Goal: Information Seeking & Learning: Learn about a topic

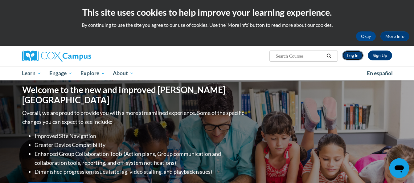
click at [354, 55] on link "Log In" at bounding box center [352, 56] width 21 height 10
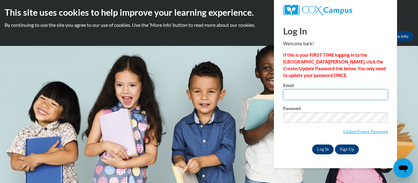
type input "920144453@student.ccga.edu"
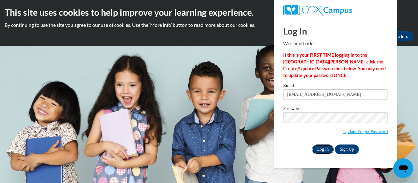
click at [325, 150] on input "Log In" at bounding box center [323, 149] width 22 height 10
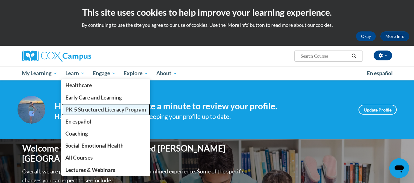
click at [89, 104] on link "PK-5 Structured Literacy Program" at bounding box center [105, 110] width 89 height 12
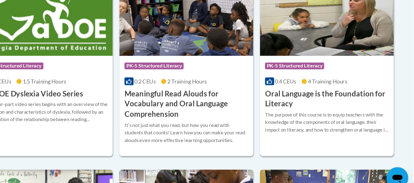
click at [302, 93] on h3 "Oral Language is the Foundation for Literacy" at bounding box center [334, 96] width 113 height 19
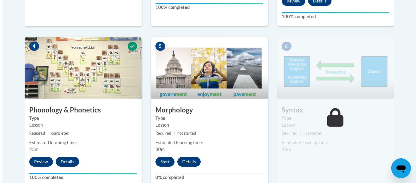
scroll to position [367, 0]
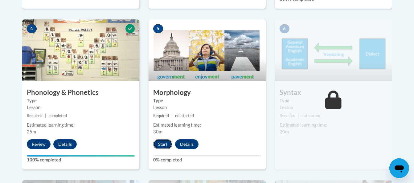
click at [161, 144] on button "Start" at bounding box center [162, 144] width 19 height 10
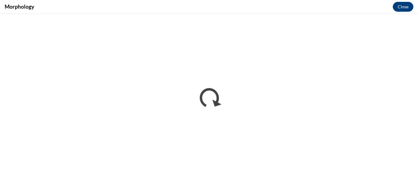
scroll to position [0, 0]
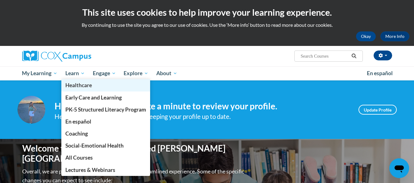
click at [77, 80] on link "Healthcare" at bounding box center [105, 85] width 89 height 12
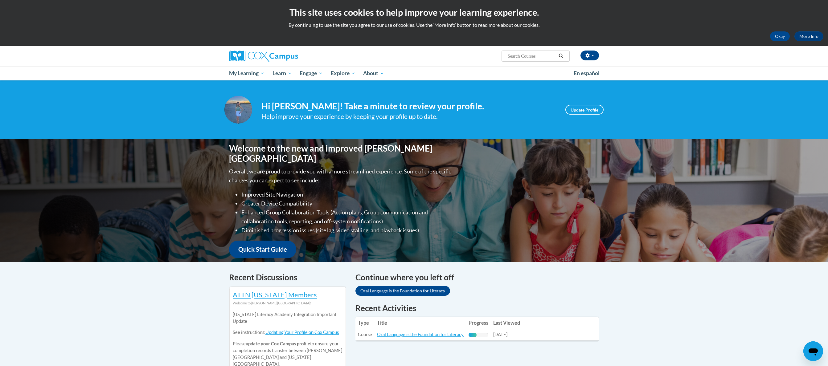
click at [413, 97] on div "Your profile Hi Mikala Davidson! Take a minute to review your profile. Help imp…" at bounding box center [414, 110] width 388 height 28
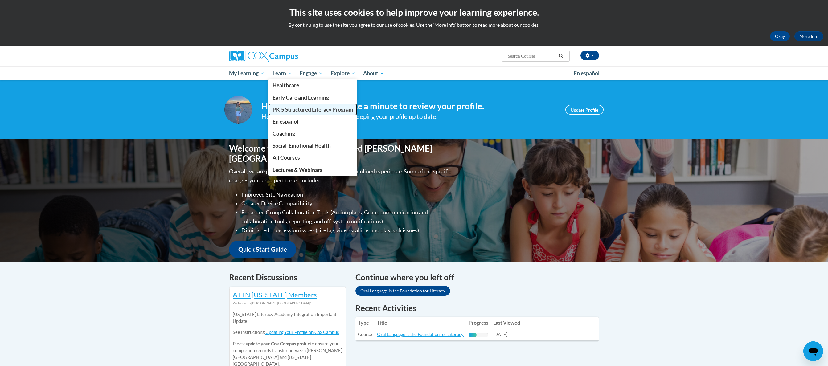
click at [313, 115] on link "PK-5 Structured Literacy Program" at bounding box center [312, 110] width 89 height 12
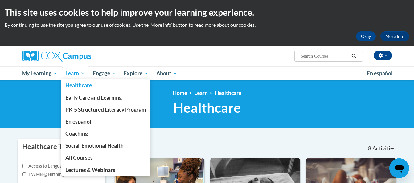
click at [83, 75] on span "Learn" at bounding box center [74, 73] width 19 height 7
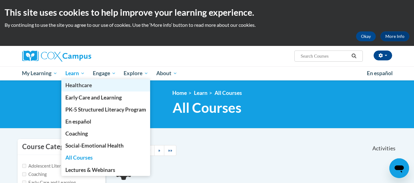
click at [80, 80] on link "Healthcare" at bounding box center [105, 85] width 89 height 12
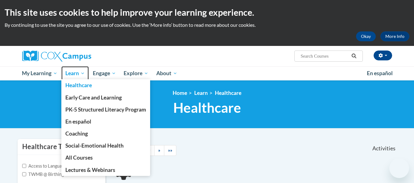
click at [82, 76] on span "Learn" at bounding box center [74, 73] width 19 height 7
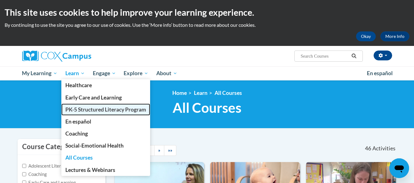
click at [102, 110] on span "PK-5 Structured Literacy Program" at bounding box center [105, 109] width 81 height 6
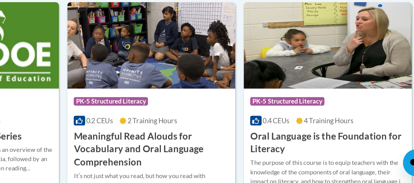
scroll to position [387, 0]
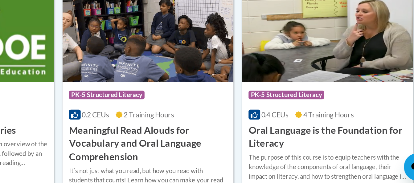
click at [324, 141] on h3 "Oral Language is the Foundation for Literacy" at bounding box center [334, 146] width 113 height 19
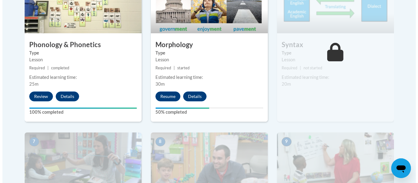
scroll to position [413, 0]
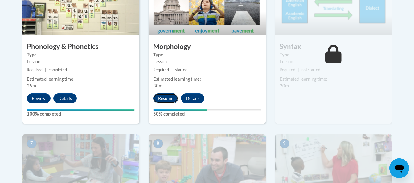
click at [167, 96] on button "Resume" at bounding box center [165, 98] width 25 height 10
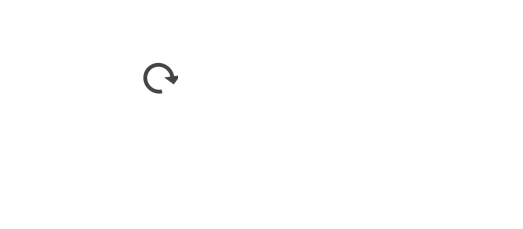
scroll to position [408, 0]
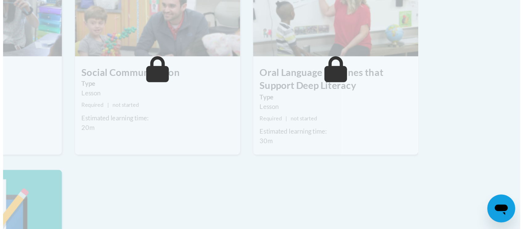
scroll to position [408, 0]
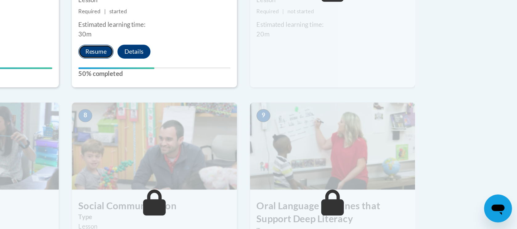
click at [217, 102] on button "Resume" at bounding box center [217, 103] width 25 height 10
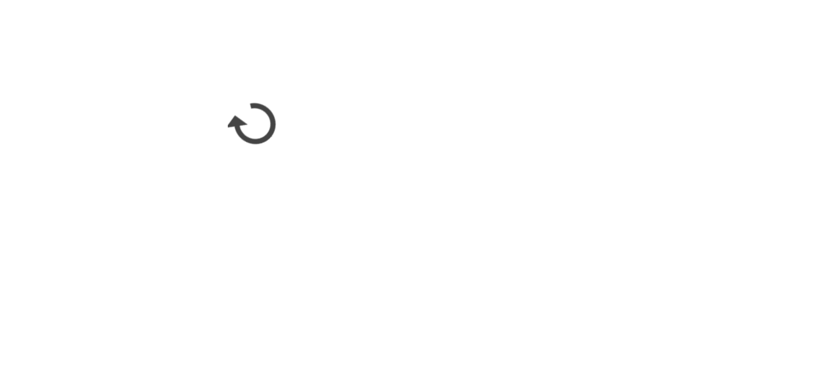
scroll to position [409, 0]
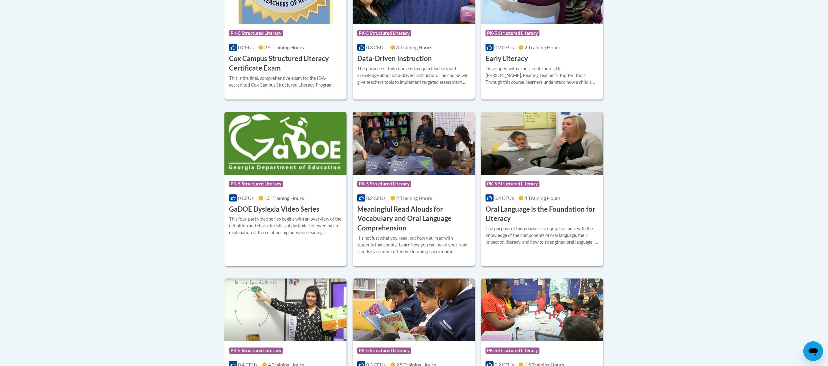
scroll to position [322, 0]
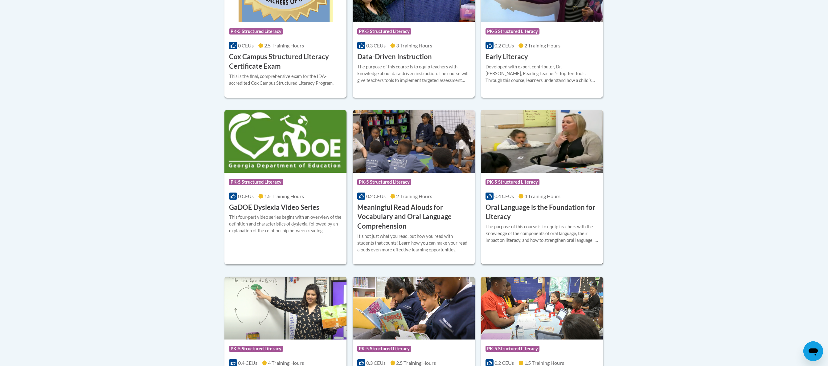
click at [544, 201] on div "Course Category: PK-5 Structured Literacy 0.4 CEUs 4 Training Hours COURSE Oral…" at bounding box center [542, 197] width 122 height 49
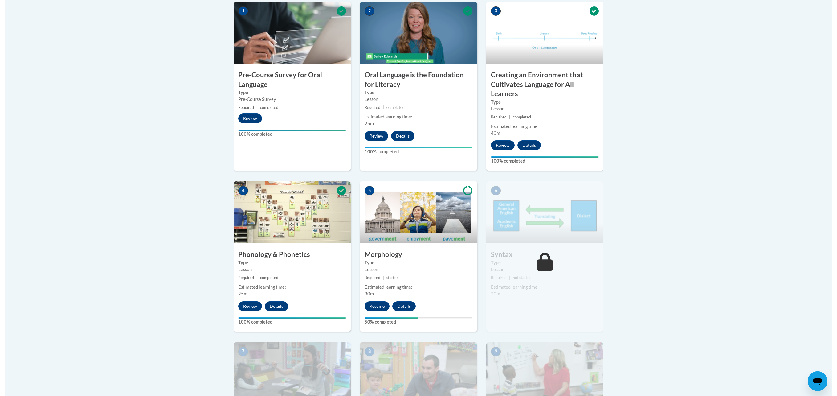
scroll to position [210, 0]
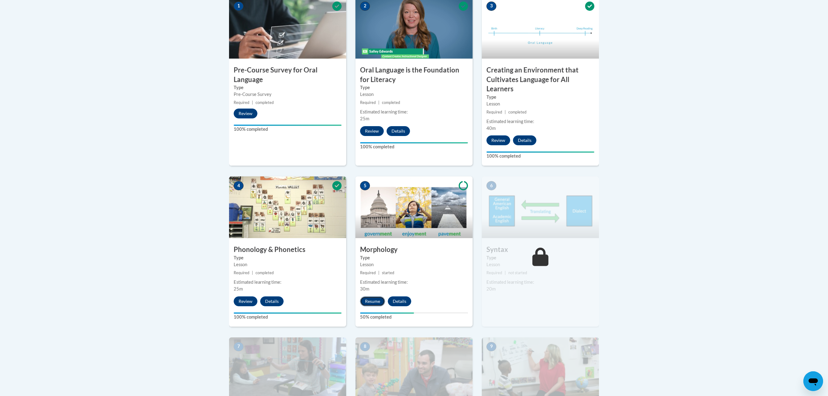
click at [367, 303] on button "Resume" at bounding box center [372, 301] width 25 height 10
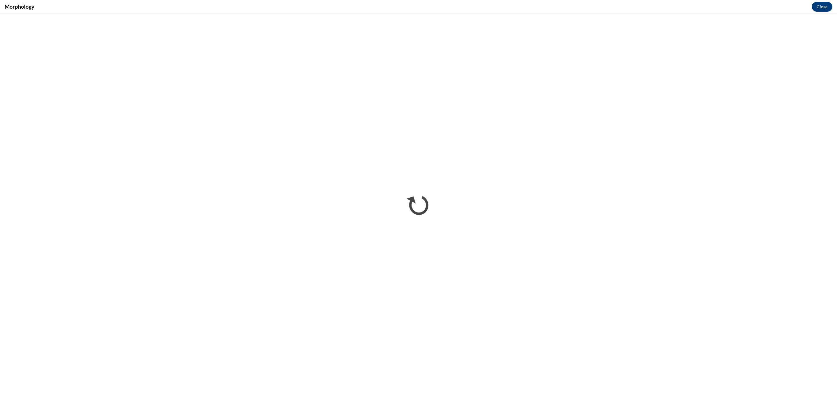
scroll to position [0, 0]
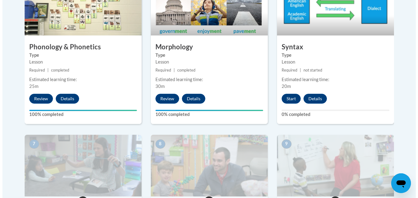
scroll to position [419, 0]
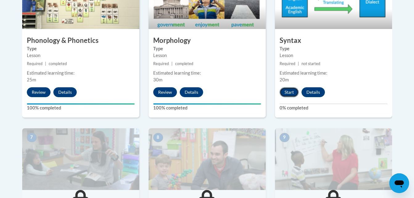
click at [282, 92] on button "Start" at bounding box center [288, 92] width 19 height 10
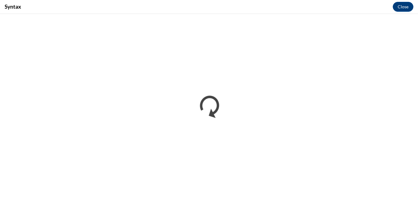
scroll to position [0, 0]
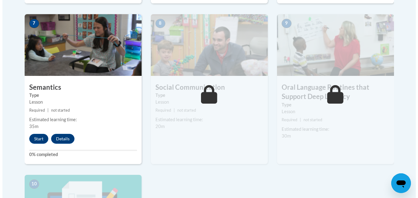
scroll to position [515, 0]
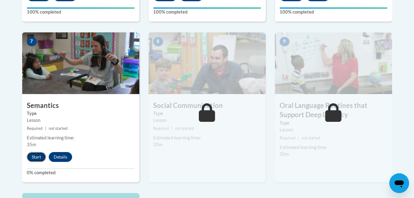
click at [39, 156] on button "Start" at bounding box center [36, 157] width 19 height 10
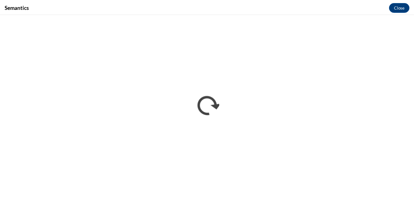
scroll to position [0, 0]
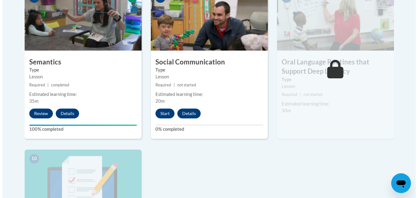
scroll to position [551, 0]
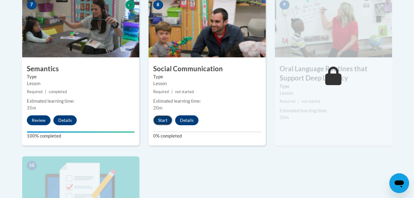
click at [165, 118] on button "Start" at bounding box center [162, 120] width 19 height 10
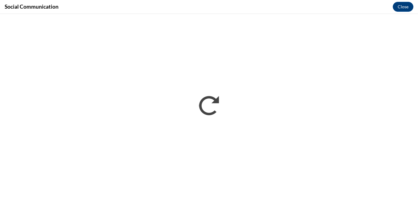
scroll to position [0, 0]
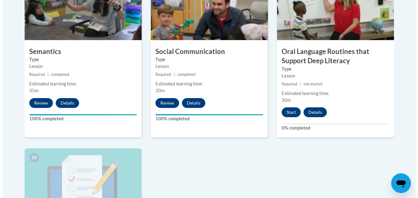
scroll to position [550, 0]
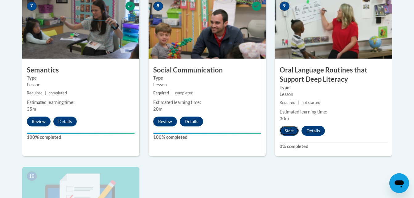
click at [284, 129] on button "Start" at bounding box center [288, 131] width 19 height 10
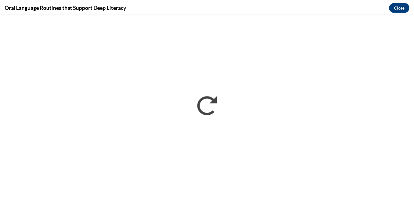
scroll to position [0, 0]
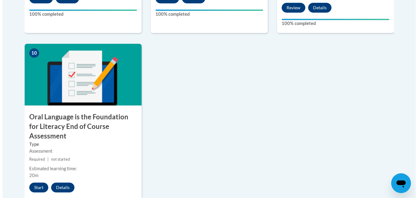
scroll to position [675, 0]
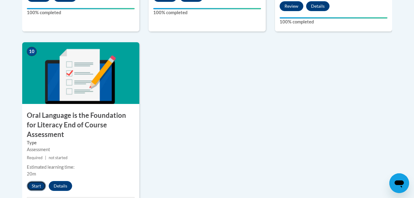
click at [37, 181] on button "Start" at bounding box center [36, 186] width 19 height 10
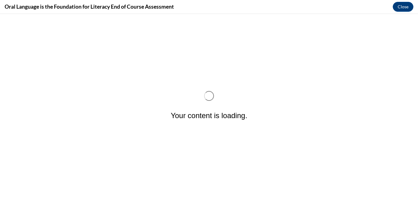
scroll to position [0, 0]
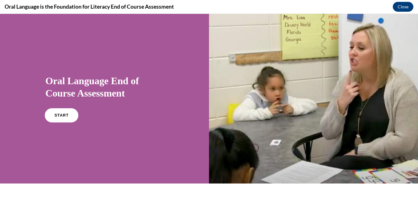
click at [67, 117] on link "START" at bounding box center [62, 115] width 34 height 14
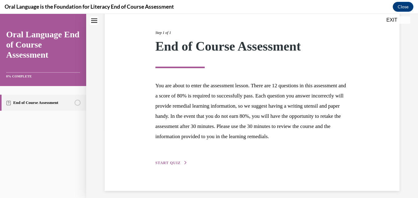
scroll to position [85, 0]
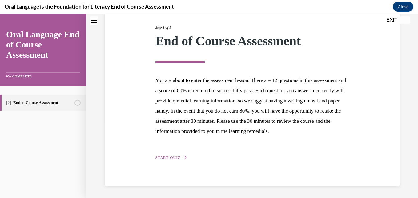
click at [174, 159] on span "START QUIZ" at bounding box center [168, 157] width 25 height 4
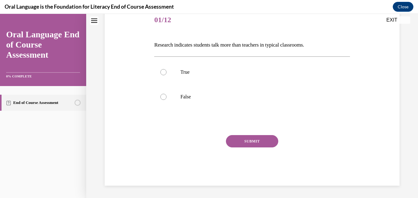
scroll to position [68, 0]
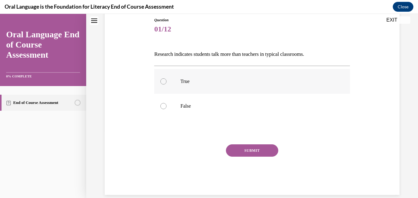
click at [267, 90] on label "True" at bounding box center [252, 81] width 196 height 25
click at [167, 84] on input "True" at bounding box center [164, 81] width 6 height 6
radio input "true"
click at [271, 108] on p "False" at bounding box center [258, 106] width 154 height 6
click at [167, 108] on input "False" at bounding box center [164, 106] width 6 height 6
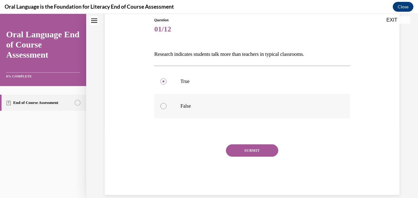
radio input "true"
click at [264, 153] on button "SUBMIT" at bounding box center [252, 150] width 52 height 12
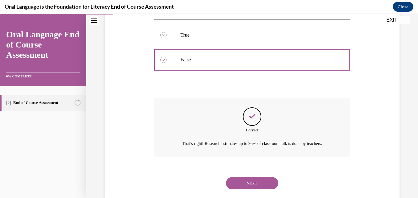
scroll to position [135, 0]
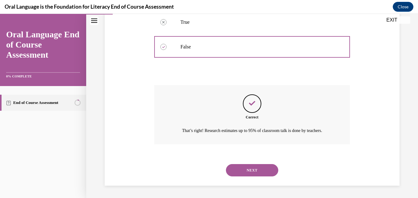
click at [267, 170] on button "NEXT" at bounding box center [252, 170] width 52 height 12
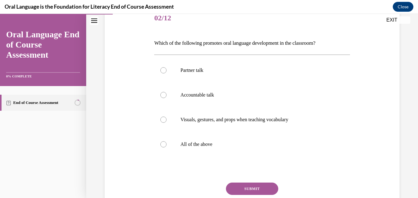
scroll to position [80, 0]
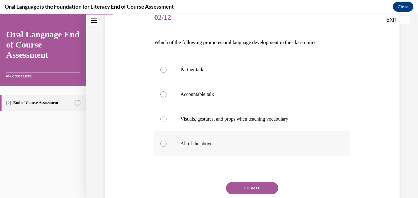
click at [245, 149] on label "All of the above" at bounding box center [252, 143] width 196 height 25
click at [167, 147] on input "All of the above" at bounding box center [164, 143] width 6 height 6
radio input "true"
click at [258, 189] on button "SUBMIT" at bounding box center [252, 188] width 52 height 12
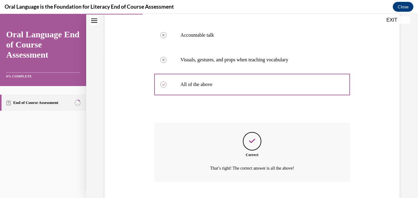
scroll to position [177, 0]
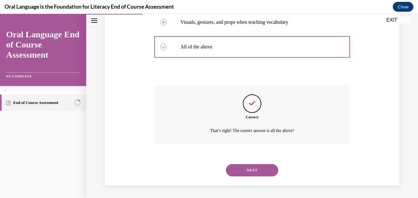
click at [262, 168] on button "NEXT" at bounding box center [252, 170] width 52 height 12
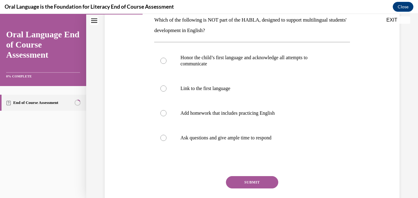
scroll to position [103, 0]
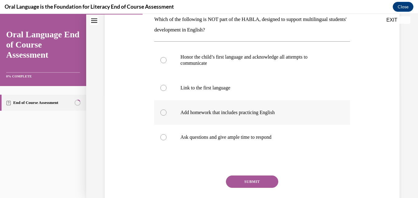
click at [267, 114] on p "Add homework that includes practicing English" at bounding box center [258, 112] width 154 height 6
click at [167, 114] on input "Add homework that includes practicing English" at bounding box center [164, 112] width 6 height 6
radio input "true"
click at [265, 181] on button "SUBMIT" at bounding box center [252, 181] width 52 height 12
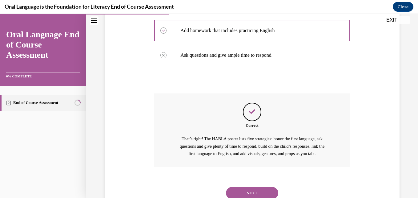
scroll to position [208, 0]
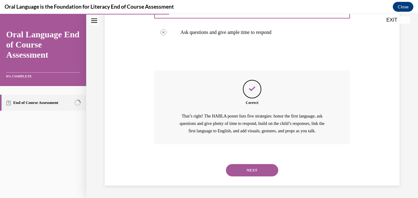
click at [254, 171] on button "NEXT" at bounding box center [252, 170] width 52 height 12
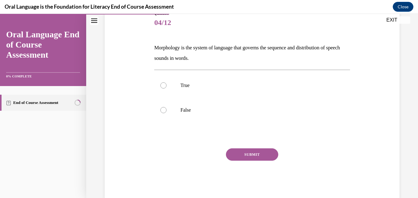
scroll to position [76, 0]
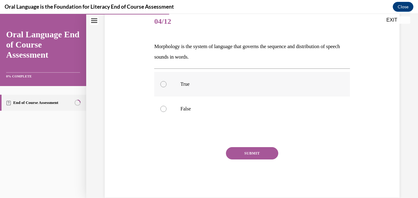
click at [285, 92] on label "True" at bounding box center [252, 84] width 196 height 25
click at [167, 87] on input "True" at bounding box center [164, 84] width 6 height 6
radio input "true"
click at [253, 152] on button "SUBMIT" at bounding box center [252, 153] width 52 height 12
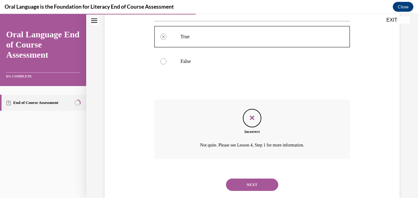
scroll to position [138, 0]
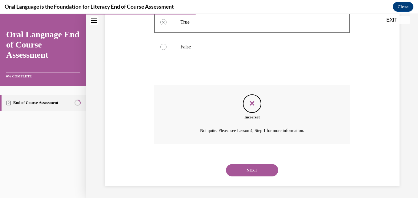
click at [257, 172] on button "NEXT" at bounding box center [252, 170] width 52 height 12
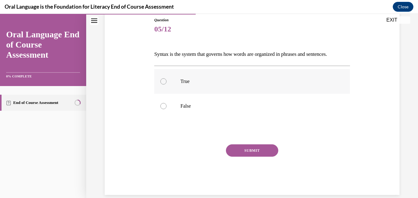
click at [258, 89] on label "True" at bounding box center [252, 81] width 196 height 25
click at [167, 84] on input "True" at bounding box center [164, 81] width 6 height 6
radio input "true"
click at [253, 154] on button "SUBMIT" at bounding box center [252, 150] width 52 height 12
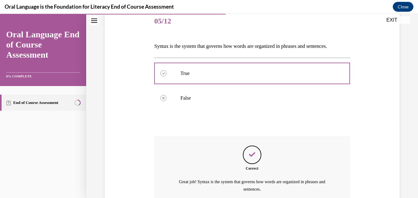
scroll to position [135, 0]
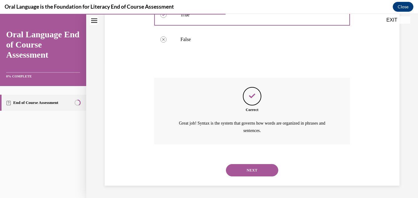
click at [255, 171] on button "NEXT" at bounding box center [252, 170] width 52 height 12
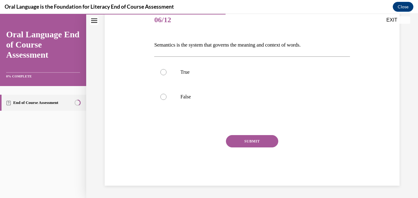
scroll to position [68, 0]
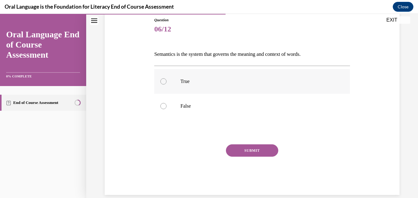
click at [262, 80] on p "True" at bounding box center [258, 81] width 154 height 6
click at [167, 80] on input "True" at bounding box center [164, 81] width 6 height 6
radio input "true"
click at [251, 148] on button "SUBMIT" at bounding box center [252, 150] width 52 height 12
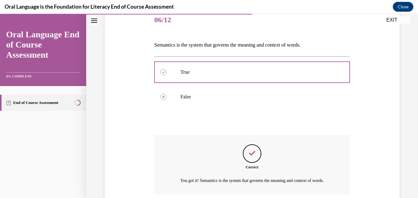
scroll to position [135, 0]
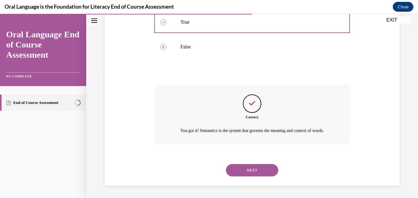
click at [256, 169] on button "NEXT" at bounding box center [252, 170] width 52 height 12
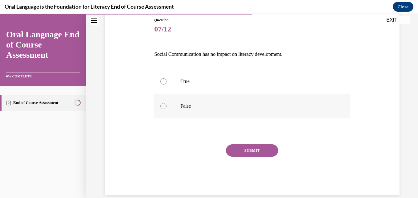
click at [276, 104] on p "False" at bounding box center [258, 106] width 154 height 6
click at [167, 104] on input "False" at bounding box center [164, 106] width 6 height 6
radio input "true"
click at [268, 149] on button "SUBMIT" at bounding box center [252, 150] width 52 height 12
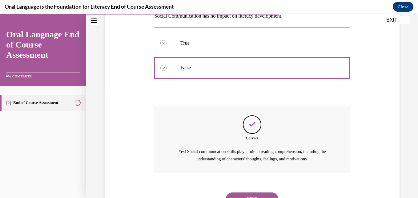
scroll to position [135, 0]
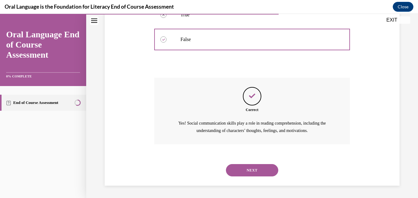
click at [264, 169] on button "NEXT" at bounding box center [252, 170] width 52 height 12
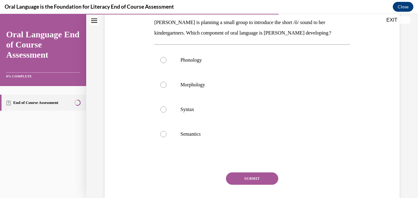
scroll to position [101, 0]
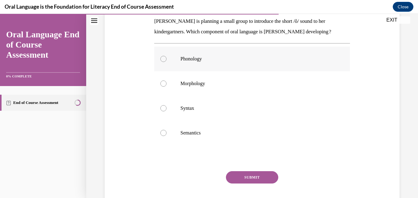
click at [251, 56] on p "Phonology" at bounding box center [258, 59] width 154 height 6
click at [167, 56] on input "Phonology" at bounding box center [164, 59] width 6 height 6
radio input "true"
click at [248, 177] on button "SUBMIT" at bounding box center [252, 177] width 52 height 12
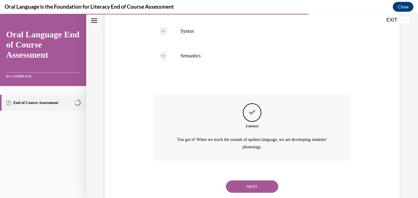
scroll to position [195, 0]
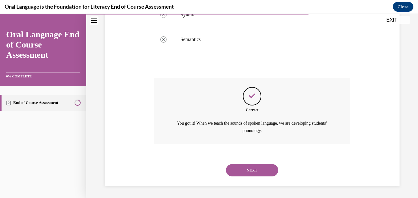
click at [252, 171] on button "NEXT" at bounding box center [252, 170] width 52 height 12
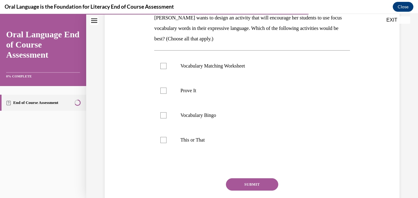
scroll to position [106, 0]
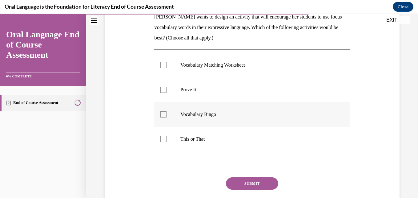
click at [194, 117] on label "Vocabulary Bingo" at bounding box center [252, 114] width 196 height 25
click at [167, 117] on input "Vocabulary Bingo" at bounding box center [164, 114] width 6 height 6
checkbox input "true"
click at [193, 84] on label "Prove It" at bounding box center [252, 89] width 196 height 25
click at [167, 87] on input "Prove It" at bounding box center [164, 90] width 6 height 6
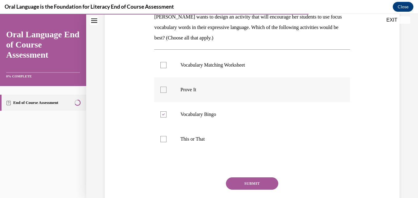
checkbox input "true"
click at [188, 58] on label "Vocabulary Matching Worksheet" at bounding box center [252, 65] width 196 height 25
click at [167, 62] on input "Vocabulary Matching Worksheet" at bounding box center [164, 65] width 6 height 6
checkbox input "true"
click at [190, 142] on p "This or That" at bounding box center [258, 139] width 154 height 6
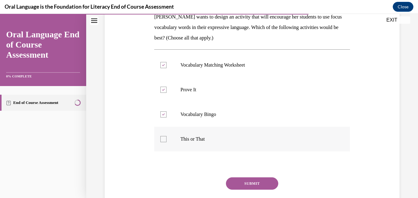
click at [167, 142] on input "This or That" at bounding box center [164, 139] width 6 height 6
checkbox input "true"
click at [246, 183] on button "SUBMIT" at bounding box center [252, 183] width 52 height 12
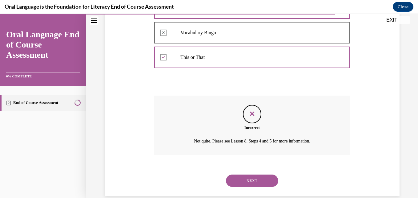
scroll to position [198, 0]
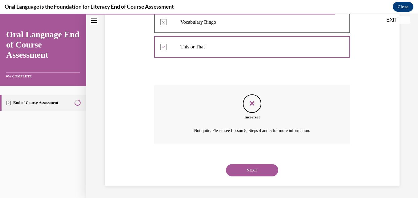
click at [258, 168] on button "NEXT" at bounding box center [252, 170] width 52 height 12
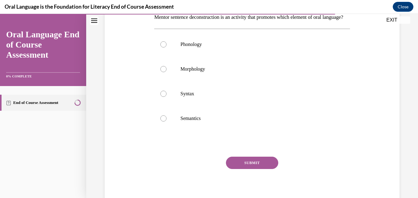
scroll to position [106, 0]
click at [237, 121] on p "Semantics" at bounding box center [258, 118] width 154 height 6
click at [167, 121] on input "Semantics" at bounding box center [164, 118] width 6 height 6
radio input "true"
click at [254, 168] on button "SUBMIT" at bounding box center [252, 162] width 52 height 12
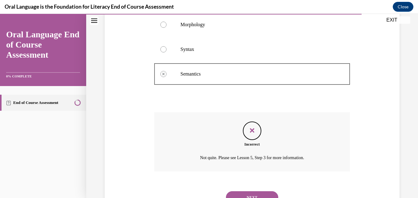
scroll to position [187, 0]
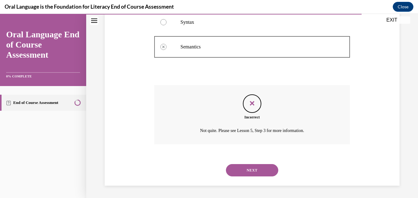
click at [254, 170] on button "NEXT" at bounding box center [252, 170] width 52 height 12
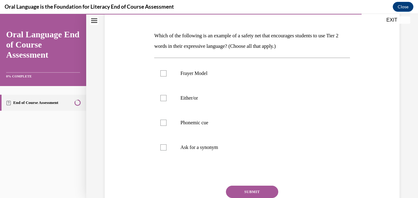
scroll to position [88, 0]
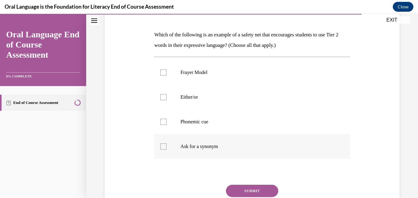
drag, startPoint x: 150, startPoint y: 32, endPoint x: 231, endPoint y: 145, distance: 138.7
click at [231, 145] on div "Question 11/12 Which of the following is an example of a safety net that encour…" at bounding box center [252, 107] width 298 height 256
copy div "Which of the following is an example of a safety net that encourages students t…"
click at [231, 145] on p "Ask for a synonym" at bounding box center [258, 146] width 154 height 6
click at [167, 145] on input "Ask for a synonym" at bounding box center [164, 146] width 6 height 6
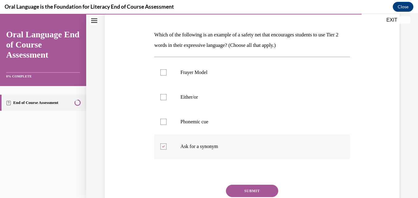
click at [231, 145] on p "Ask for a synonym" at bounding box center [258, 146] width 154 height 6
click at [167, 145] on input "Ask for a synonym" at bounding box center [164, 146] width 6 height 6
checkbox input "false"
click at [366, 55] on div "Question 11/12 Which of the following is an example of a safety net that encour…" at bounding box center [252, 107] width 298 height 256
click at [165, 71] on div at bounding box center [164, 72] width 6 height 6
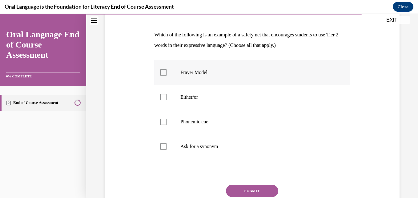
click at [165, 71] on input "Frayer Model" at bounding box center [164, 72] width 6 height 6
checkbox input "true"
click at [178, 145] on label "Ask for a synonym" at bounding box center [252, 146] width 196 height 25
click at [167, 145] on input "Ask for a synonym" at bounding box center [164, 146] width 6 height 6
checkbox input "true"
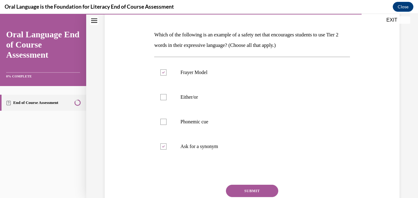
click at [242, 188] on button "SUBMIT" at bounding box center [252, 191] width 52 height 12
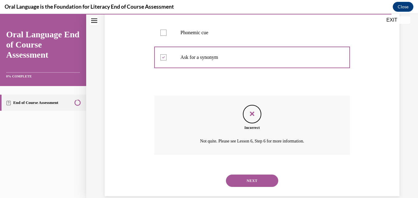
scroll to position [187, 0]
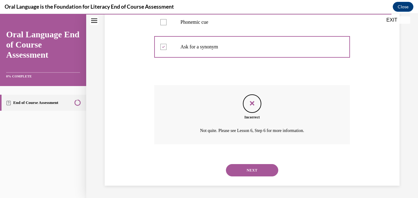
drag, startPoint x: 261, startPoint y: 165, endPoint x: 207, endPoint y: 102, distance: 83.0
click at [207, 102] on div "Question 11/12 Which of the following is an example of a safety net that encour…" at bounding box center [252, 41] width 196 height 287
click at [246, 173] on button "NEXT" at bounding box center [252, 170] width 52 height 12
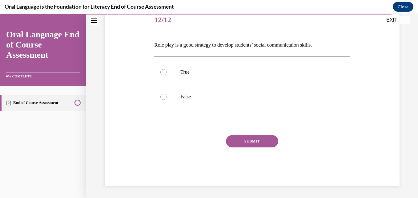
scroll to position [68, 0]
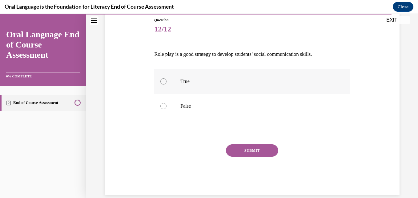
click at [248, 82] on p "True" at bounding box center [258, 81] width 154 height 6
click at [167, 82] on input "True" at bounding box center [164, 81] width 6 height 6
radio input "true"
click at [256, 154] on button "SUBMIT" at bounding box center [252, 150] width 52 height 12
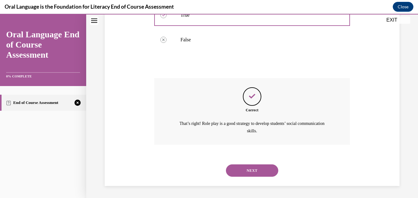
scroll to position [135, 0]
click at [254, 167] on button "NEXT" at bounding box center [252, 170] width 52 height 12
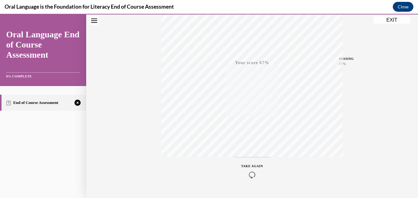
scroll to position [132, 0]
click at [249, 156] on div "TAKE AGAIN" at bounding box center [253, 156] width 22 height 14
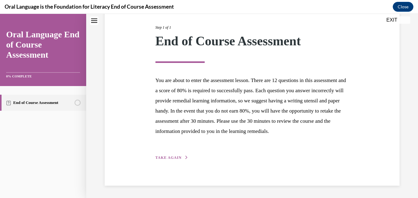
scroll to position [85, 0]
click at [154, 158] on div "Step 1 of 1 End of Course Assessment You are about to enter the assessment less…" at bounding box center [252, 85] width 203 height 150
click at [160, 157] on span "TAKE AGAIN" at bounding box center [169, 157] width 26 height 4
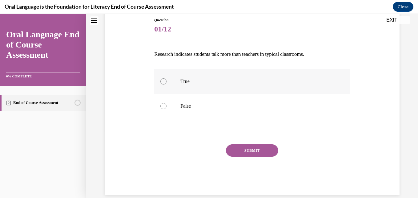
click at [241, 80] on p "True" at bounding box center [258, 81] width 154 height 6
click at [167, 80] on input "True" at bounding box center [164, 81] width 6 height 6
radio input "true"
click at [256, 152] on button "SUBMIT" at bounding box center [252, 150] width 52 height 12
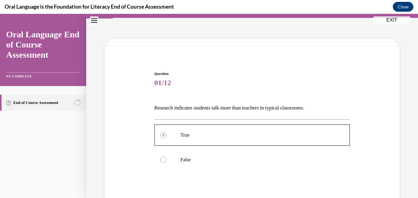
scroll to position [13, 0]
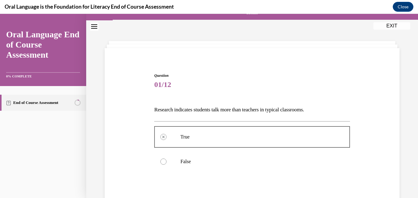
click at [385, 27] on button "EXIT" at bounding box center [392, 25] width 37 height 7
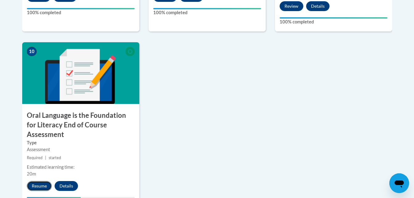
click at [36, 181] on button "Resume" at bounding box center [39, 186] width 25 height 10
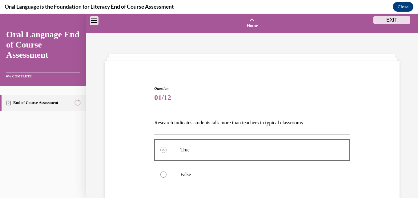
scroll to position [128, 0]
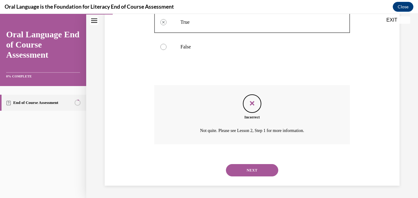
click at [242, 169] on button "NEXT" at bounding box center [252, 170] width 52 height 12
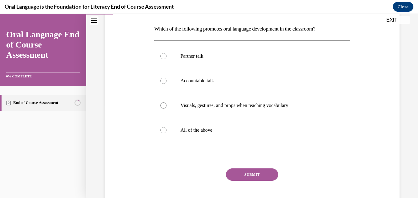
scroll to position [95, 0]
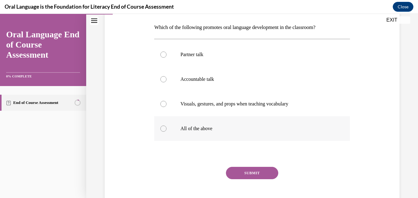
click at [216, 125] on label "All of the above" at bounding box center [252, 128] width 196 height 25
click at [167, 125] on input "All of the above" at bounding box center [164, 128] width 6 height 6
radio input "true"
click at [244, 172] on button "SUBMIT" at bounding box center [252, 173] width 52 height 12
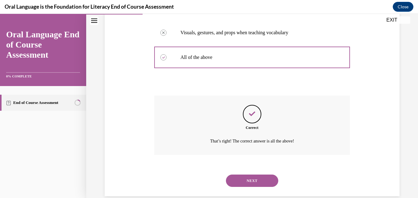
scroll to position [177, 0]
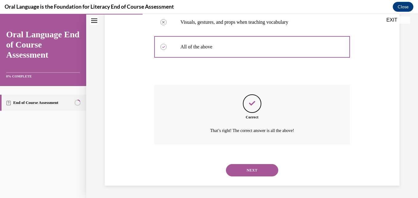
click at [255, 174] on button "NEXT" at bounding box center [252, 170] width 52 height 12
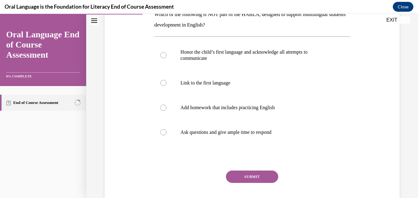
scroll to position [110, 0]
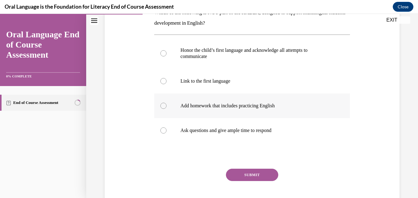
click at [265, 101] on label "Add homework that includes practicing English" at bounding box center [252, 105] width 196 height 25
click at [167, 103] on input "Add homework that includes practicing English" at bounding box center [164, 106] width 6 height 6
radio input "true"
click at [259, 175] on button "SUBMIT" at bounding box center [252, 175] width 52 height 12
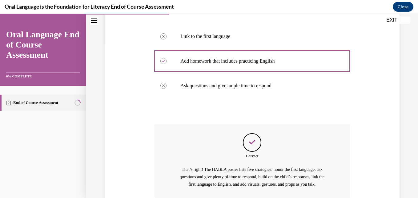
scroll to position [208, 0]
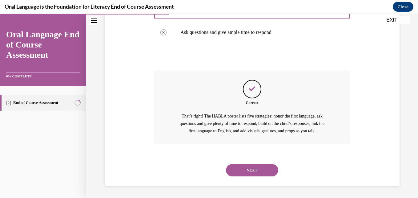
click at [263, 172] on button "NEXT" at bounding box center [252, 170] width 52 height 12
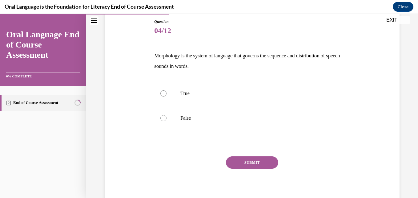
scroll to position [79, 0]
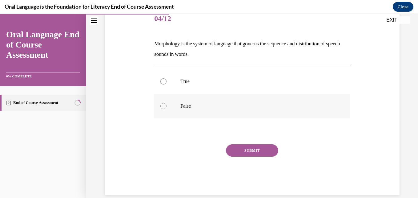
click at [199, 105] on p "False" at bounding box center [258, 106] width 154 height 6
click at [167, 105] on input "False" at bounding box center [164, 106] width 6 height 6
radio input "true"
click at [225, 79] on p "True" at bounding box center [258, 81] width 154 height 6
click at [167, 79] on input "True" at bounding box center [164, 81] width 6 height 6
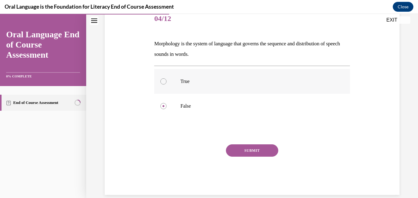
radio input "true"
click at [264, 151] on button "SUBMIT" at bounding box center [252, 150] width 52 height 12
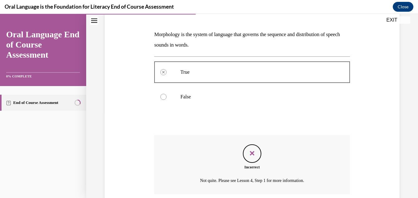
scroll to position [138, 0]
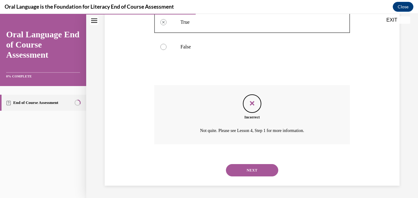
click at [262, 171] on button "NEXT" at bounding box center [252, 170] width 52 height 12
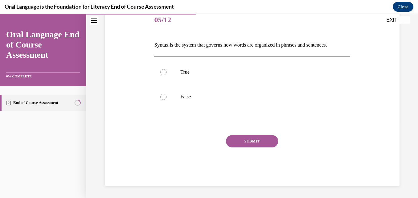
scroll to position [68, 0]
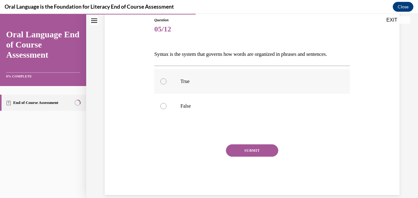
click at [203, 83] on p "True" at bounding box center [258, 81] width 154 height 6
click at [167, 83] on input "True" at bounding box center [164, 81] width 6 height 6
radio input "true"
click at [260, 151] on button "SUBMIT" at bounding box center [252, 150] width 52 height 12
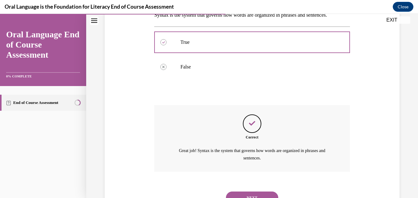
scroll to position [135, 0]
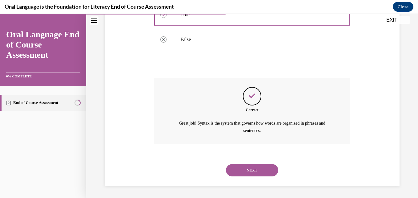
click at [265, 173] on button "NEXT" at bounding box center [252, 170] width 52 height 12
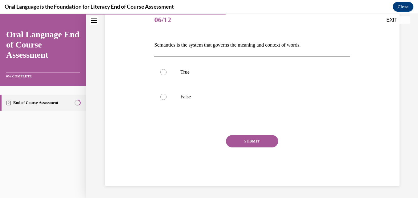
scroll to position [68, 0]
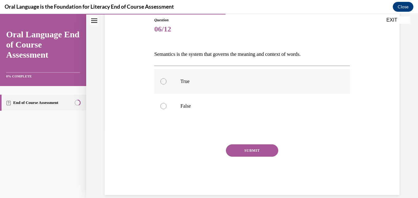
click at [249, 81] on p "True" at bounding box center [258, 81] width 154 height 6
click at [167, 81] on input "True" at bounding box center [164, 81] width 6 height 6
radio input "true"
click at [258, 153] on button "SUBMIT" at bounding box center [252, 150] width 52 height 12
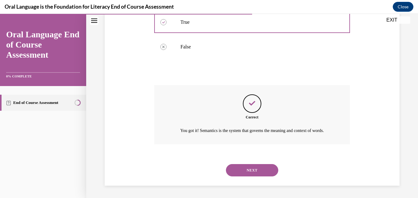
click at [258, 172] on button "NEXT" at bounding box center [252, 170] width 52 height 12
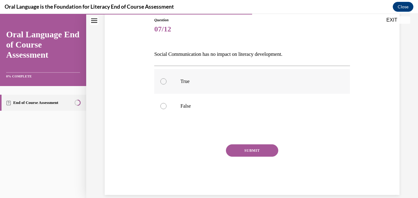
click at [235, 83] on p "True" at bounding box center [258, 81] width 154 height 6
click at [167, 83] on input "True" at bounding box center [164, 81] width 6 height 6
radio input "true"
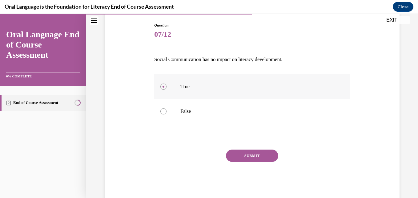
scroll to position [78, 0]
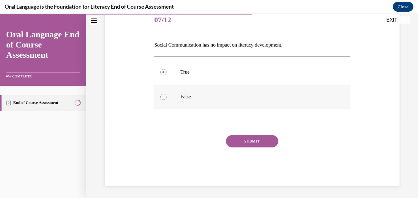
click at [236, 95] on p "False" at bounding box center [258, 97] width 154 height 6
click at [167, 95] on input "False" at bounding box center [164, 97] width 6 height 6
radio input "true"
click at [264, 144] on button "SUBMIT" at bounding box center [252, 141] width 52 height 12
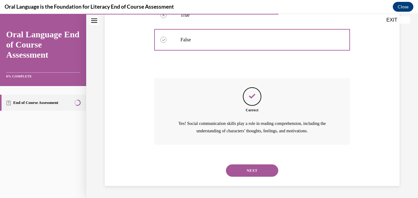
scroll to position [135, 0]
click at [262, 172] on button "NEXT" at bounding box center [252, 170] width 52 height 12
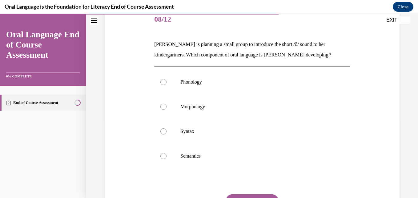
scroll to position [83, 0]
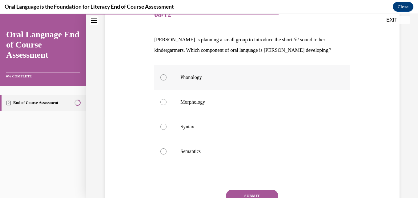
click at [217, 74] on label "Phonology" at bounding box center [252, 77] width 196 height 25
click at [167, 74] on input "Phonology" at bounding box center [164, 77] width 6 height 6
radio input "true"
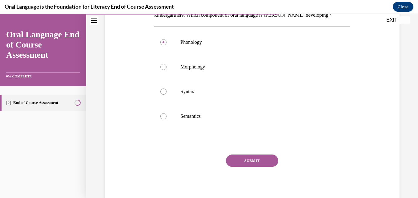
click at [260, 162] on button "SUBMIT" at bounding box center [252, 160] width 52 height 12
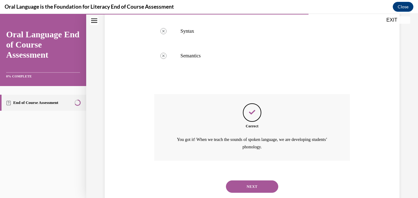
scroll to position [195, 0]
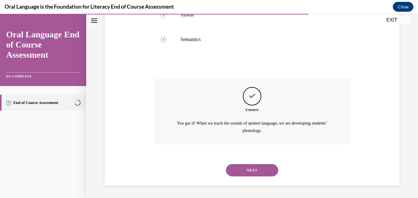
click at [263, 170] on button "NEXT" at bounding box center [252, 170] width 52 height 12
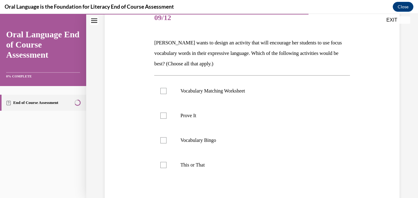
scroll to position [80, 0]
click at [202, 164] on p "This or That" at bounding box center [258, 164] width 154 height 6
click at [167, 164] on input "This or That" at bounding box center [164, 164] width 6 height 6
checkbox input "true"
click at [199, 113] on p "Prove It" at bounding box center [258, 115] width 154 height 6
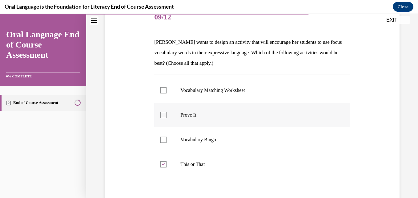
click at [167, 113] on input "Prove It" at bounding box center [164, 115] width 6 height 6
checkbox input "true"
click at [230, 92] on p "Vocabulary Matching Worksheet" at bounding box center [258, 90] width 154 height 6
click at [167, 92] on input "Vocabulary Matching Worksheet" at bounding box center [164, 90] width 6 height 6
checkbox input "true"
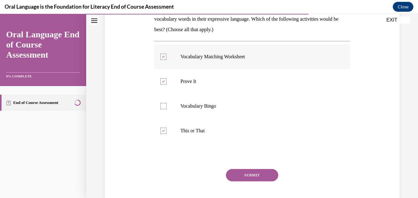
scroll to position [116, 0]
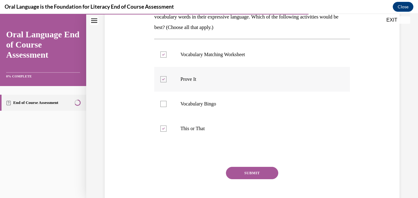
click at [203, 79] on p "Prove It" at bounding box center [258, 79] width 154 height 6
click at [167, 79] on input "Prove It" at bounding box center [164, 79] width 6 height 6
checkbox input "false"
click at [262, 173] on button "SUBMIT" at bounding box center [252, 173] width 52 height 12
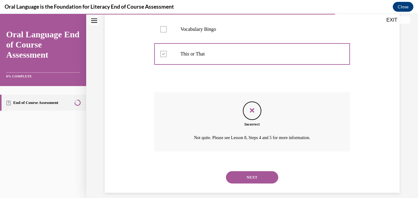
scroll to position [192, 0]
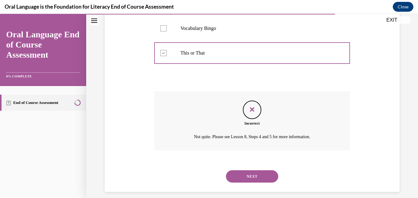
click at [263, 173] on button "NEXT" at bounding box center [252, 176] width 52 height 12
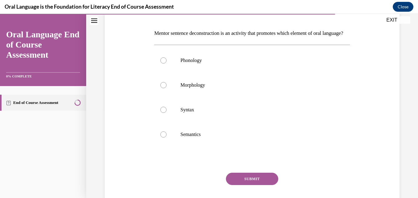
scroll to position [90, 0]
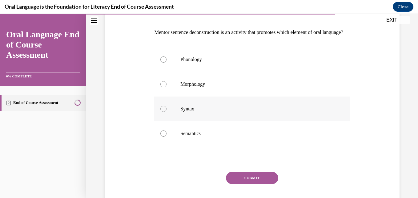
click at [198, 112] on p "Syntax" at bounding box center [258, 109] width 154 height 6
click at [167, 112] on input "Syntax" at bounding box center [164, 109] width 6 height 6
radio input "true"
click at [258, 184] on button "SUBMIT" at bounding box center [252, 178] width 52 height 12
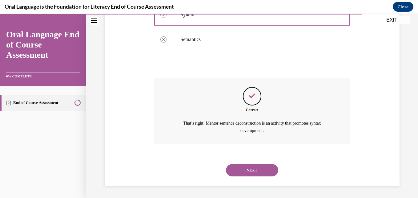
scroll to position [195, 0]
click at [259, 169] on button "NEXT" at bounding box center [252, 170] width 52 height 12
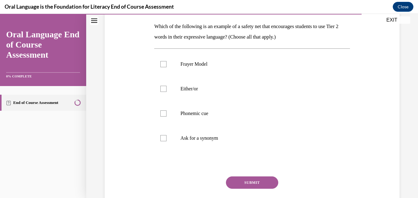
scroll to position [96, 0]
click at [205, 134] on label "Ask for a synonym" at bounding box center [252, 137] width 196 height 25
click at [167, 135] on input "Ask for a synonym" at bounding box center [164, 138] width 6 height 6
checkbox input "true"
click at [203, 110] on p "Phonemic cue" at bounding box center [258, 113] width 154 height 6
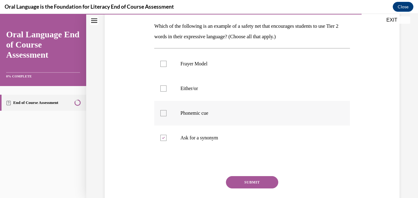
click at [167, 110] on input "Phonemic cue" at bounding box center [164, 113] width 6 height 6
checkbox input "true"
click at [254, 183] on button "SUBMIT" at bounding box center [252, 182] width 52 height 12
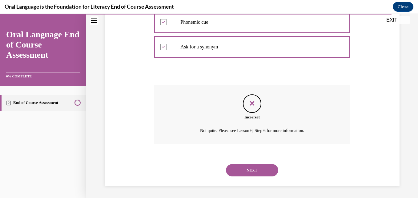
click at [253, 169] on button "NEXT" at bounding box center [252, 170] width 52 height 12
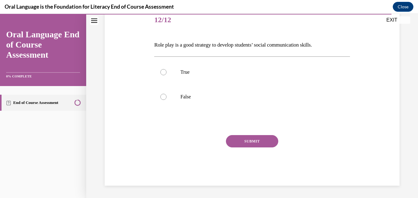
scroll to position [68, 0]
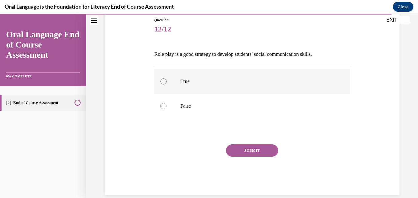
click at [196, 82] on p "True" at bounding box center [258, 81] width 154 height 6
click at [167, 82] on input "True" at bounding box center [164, 81] width 6 height 6
radio input "true"
click at [251, 146] on button "SUBMIT" at bounding box center [252, 150] width 52 height 12
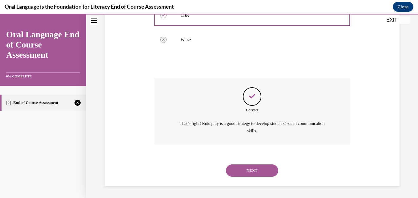
scroll to position [135, 0]
click at [258, 169] on button "NEXT" at bounding box center [252, 170] width 52 height 12
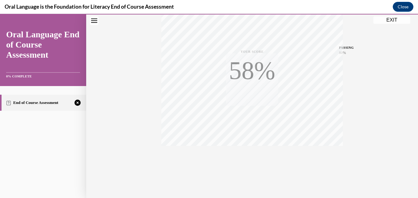
scroll to position [132, 0]
click at [248, 157] on icon "button" at bounding box center [253, 160] width 22 height 7
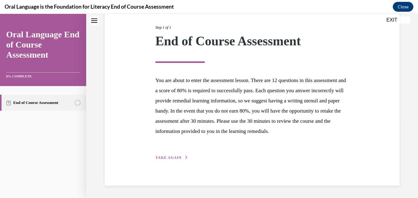
click at [181, 155] on button "TAKE AGAIN" at bounding box center [172, 158] width 33 height 6
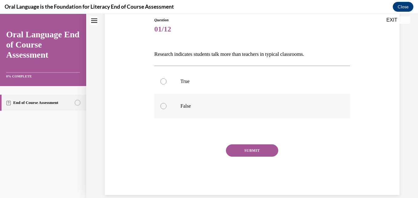
click at [193, 108] on p "False" at bounding box center [258, 106] width 154 height 6
click at [167, 108] on input "False" at bounding box center [164, 106] width 6 height 6
radio input "true"
click at [250, 150] on button "SUBMIT" at bounding box center [252, 150] width 52 height 12
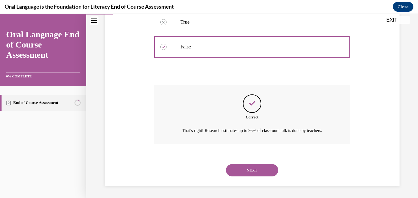
scroll to position [135, 0]
click at [256, 173] on button "NEXT" at bounding box center [252, 170] width 52 height 12
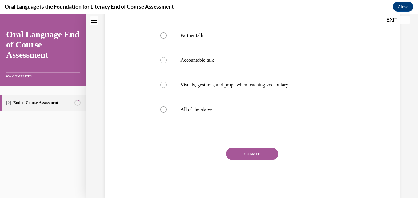
scroll to position [117, 0]
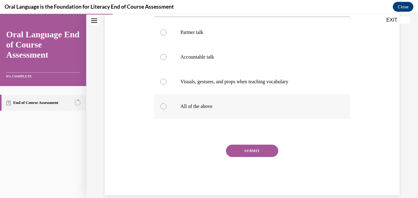
click at [229, 108] on p "All of the above" at bounding box center [258, 106] width 154 height 6
click at [167, 108] on input "All of the above" at bounding box center [164, 106] width 6 height 6
radio input "true"
click at [266, 152] on button "SUBMIT" at bounding box center [252, 150] width 52 height 12
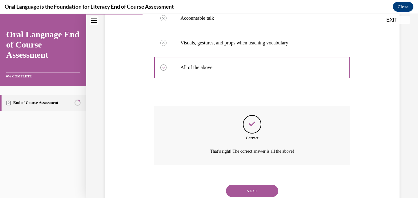
scroll to position [177, 0]
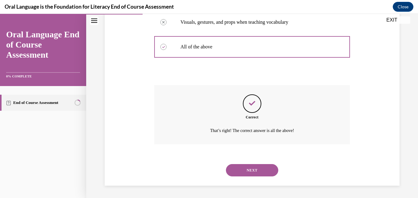
click at [265, 172] on button "NEXT" at bounding box center [252, 170] width 52 height 12
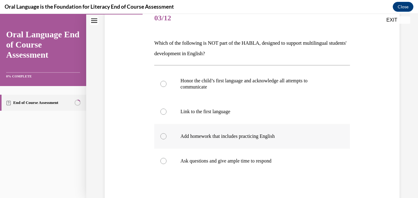
click at [271, 139] on p "Add homework that includes practicing English" at bounding box center [258, 136] width 154 height 6
click at [167, 139] on input "Add homework that includes practicing English" at bounding box center [164, 136] width 6 height 6
radio input "true"
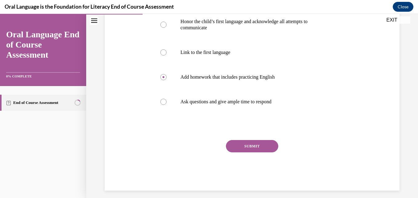
click at [261, 146] on button "SUBMIT" at bounding box center [252, 146] width 52 height 12
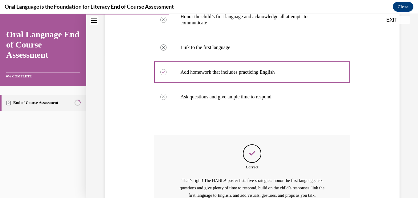
scroll to position [208, 0]
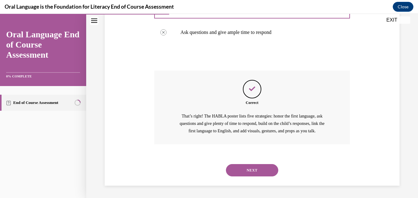
click at [262, 170] on button "NEXT" at bounding box center [252, 170] width 52 height 12
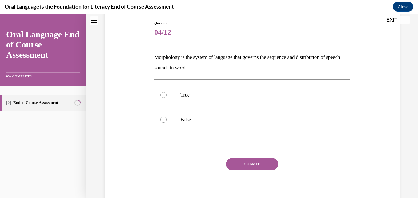
scroll to position [70, 0]
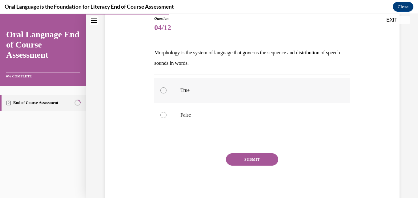
click at [235, 89] on p "True" at bounding box center [258, 90] width 154 height 6
click at [167, 89] on input "True" at bounding box center [164, 90] width 6 height 6
radio input "true"
click at [230, 110] on label "False" at bounding box center [252, 115] width 196 height 25
click at [167, 112] on input "False" at bounding box center [164, 115] width 6 height 6
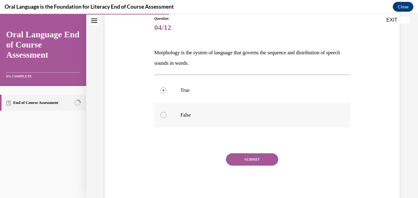
radio input "true"
click at [262, 161] on button "SUBMIT" at bounding box center [252, 159] width 52 height 12
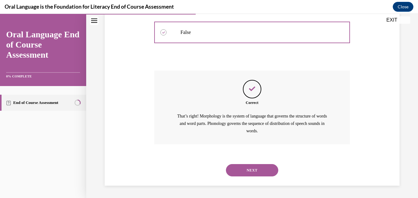
click at [264, 168] on button "NEXT" at bounding box center [252, 170] width 52 height 12
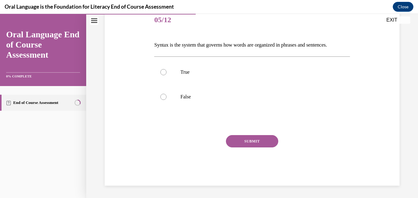
scroll to position [68, 0]
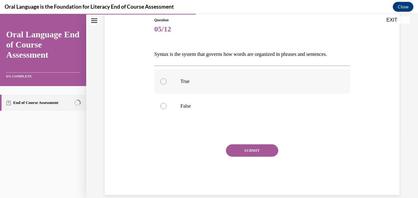
click at [271, 77] on label "True" at bounding box center [252, 81] width 196 height 25
click at [167, 78] on input "True" at bounding box center [164, 81] width 6 height 6
radio input "true"
click at [258, 147] on button "SUBMIT" at bounding box center [252, 150] width 52 height 12
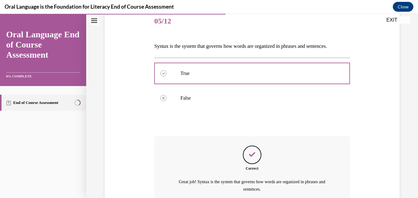
scroll to position [135, 0]
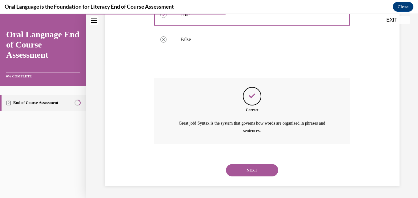
click at [262, 170] on button "NEXT" at bounding box center [252, 170] width 52 height 12
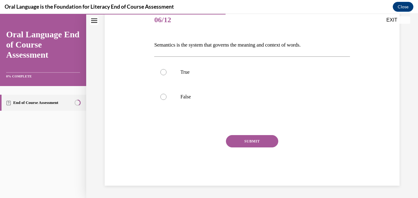
scroll to position [68, 0]
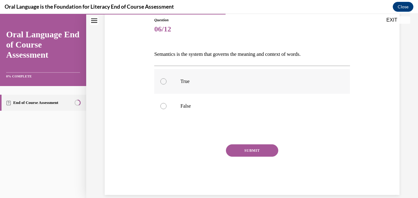
click at [267, 77] on label "True" at bounding box center [252, 81] width 196 height 25
click at [167, 78] on input "True" at bounding box center [164, 81] width 6 height 6
radio input "true"
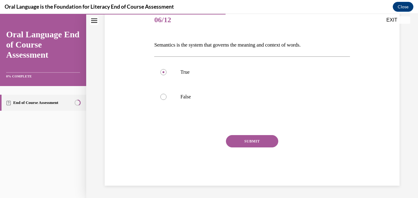
click at [256, 140] on button "SUBMIT" at bounding box center [252, 141] width 52 height 12
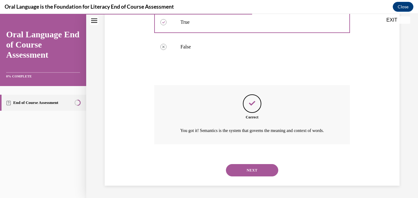
click at [262, 174] on button "NEXT" at bounding box center [252, 170] width 52 height 12
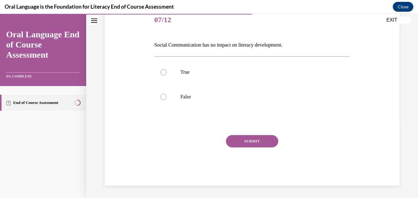
scroll to position [68, 0]
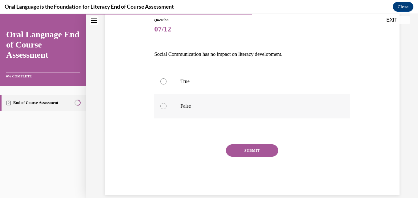
click at [252, 111] on label "False" at bounding box center [252, 106] width 196 height 25
click at [167, 109] on input "False" at bounding box center [164, 106] width 6 height 6
radio input "true"
click at [258, 150] on button "SUBMIT" at bounding box center [252, 150] width 52 height 12
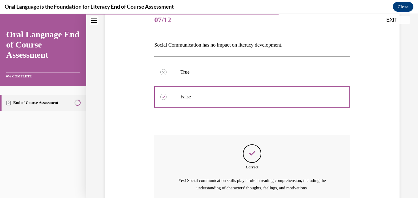
scroll to position [135, 0]
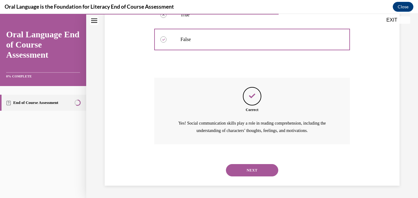
click at [261, 172] on button "NEXT" at bounding box center [252, 170] width 52 height 12
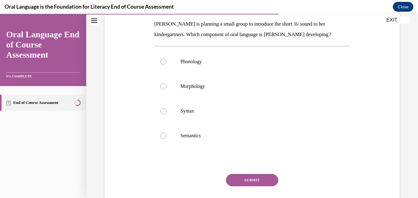
scroll to position [99, 0]
click at [247, 103] on label "Syntax" at bounding box center [252, 110] width 196 height 25
click at [167, 108] on input "Syntax" at bounding box center [164, 111] width 6 height 6
radio input "true"
click at [259, 178] on button "SUBMIT" at bounding box center [252, 179] width 52 height 12
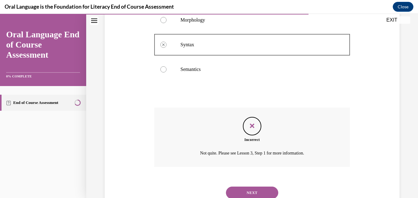
scroll to position [187, 0]
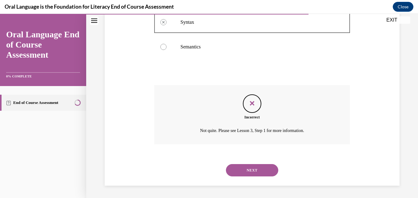
click at [260, 172] on button "NEXT" at bounding box center [252, 170] width 52 height 12
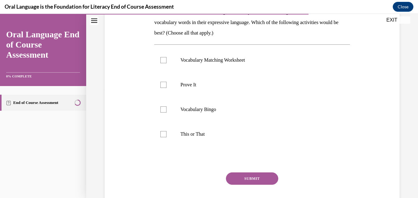
scroll to position [110, 0]
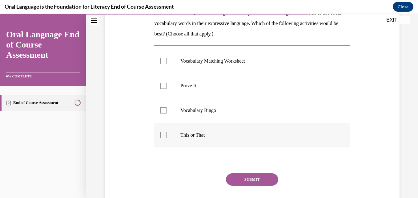
click at [260, 126] on label "This or That" at bounding box center [252, 135] width 196 height 25
click at [167, 132] on input "This or That" at bounding box center [164, 135] width 6 height 6
click at [262, 134] on p "This or That" at bounding box center [258, 135] width 154 height 6
click at [167, 134] on input "This or That" at bounding box center [164, 135] width 6 height 6
click at [255, 135] on p "This or That" at bounding box center [258, 135] width 154 height 6
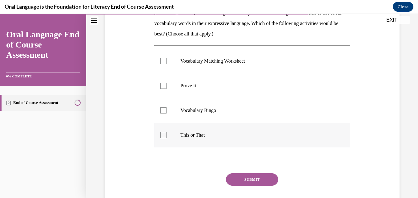
click at [167, 135] on input "This or That" at bounding box center [164, 135] width 6 height 6
checkbox input "true"
click at [219, 81] on label "Prove It" at bounding box center [252, 85] width 196 height 25
click at [167, 83] on input "Prove It" at bounding box center [164, 86] width 6 height 6
checkbox input "true"
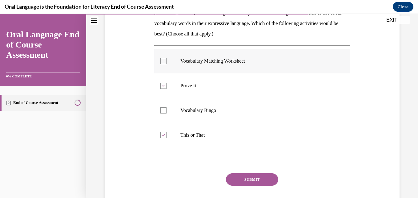
click at [237, 57] on label "Vocabulary Matching Worksheet" at bounding box center [252, 61] width 196 height 25
click at [167, 58] on input "Vocabulary Matching Worksheet" at bounding box center [164, 61] width 6 height 6
checkbox input "true"
click at [259, 185] on button "SUBMIT" at bounding box center [252, 179] width 52 height 12
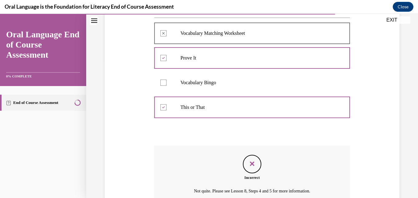
scroll to position [198, 0]
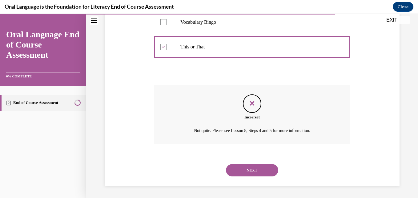
click at [265, 174] on button "NEXT" at bounding box center [252, 170] width 52 height 12
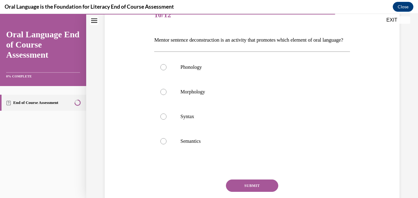
scroll to position [83, 0]
click at [237, 128] on label "Syntax" at bounding box center [252, 116] width 196 height 25
click at [167, 119] on input "Syntax" at bounding box center [164, 116] width 6 height 6
radio input "true"
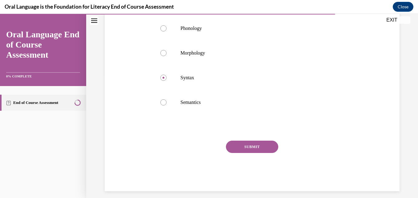
click at [263, 153] on button "SUBMIT" at bounding box center [252, 146] width 52 height 12
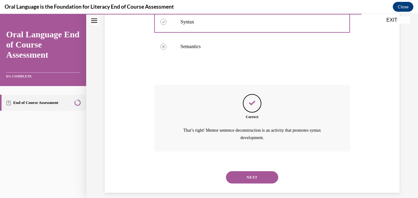
scroll to position [195, 0]
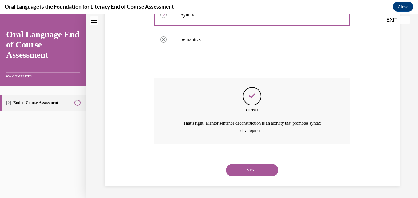
click at [265, 175] on button "NEXT" at bounding box center [252, 170] width 52 height 12
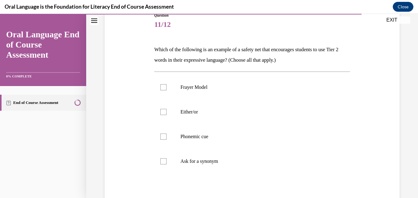
scroll to position [73, 0]
click at [224, 158] on p "Ask for a synonym" at bounding box center [258, 161] width 154 height 6
click at [167, 158] on input "Ask for a synonym" at bounding box center [164, 161] width 6 height 6
checkbox input "true"
click at [218, 134] on p "Phonemic cue" at bounding box center [258, 136] width 154 height 6
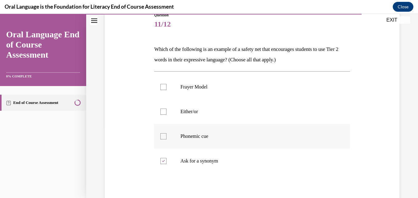
click at [167, 134] on input "Phonemic cue" at bounding box center [164, 136] width 6 height 6
checkbox input "true"
click at [217, 114] on p "Either/or" at bounding box center [258, 111] width 154 height 6
click at [167, 114] on input "Either/or" at bounding box center [164, 111] width 6 height 6
checkbox input "true"
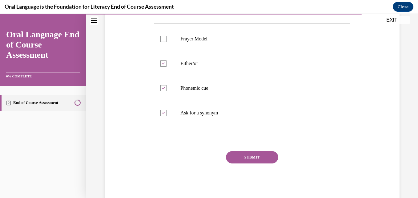
click at [259, 158] on button "SUBMIT" at bounding box center [252, 157] width 52 height 12
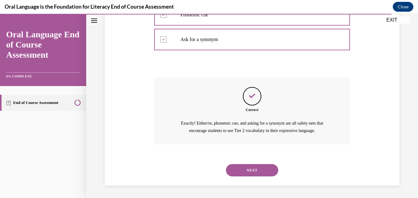
click at [260, 175] on button "NEXT" at bounding box center [252, 170] width 52 height 12
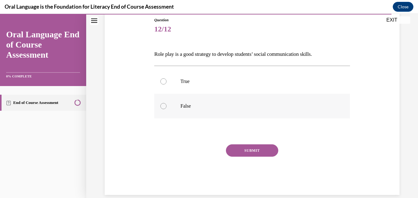
click at [250, 112] on label "False" at bounding box center [252, 106] width 196 height 25
click at [167, 109] on input "False" at bounding box center [164, 106] width 6 height 6
radio input "true"
click at [259, 73] on label "True" at bounding box center [252, 81] width 196 height 25
click at [167, 78] on input "True" at bounding box center [164, 81] width 6 height 6
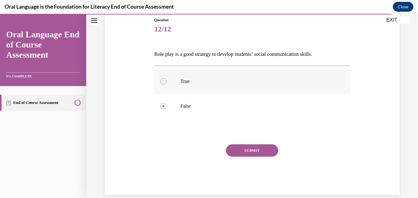
radio input "true"
click at [259, 148] on button "SUBMIT" at bounding box center [252, 150] width 52 height 12
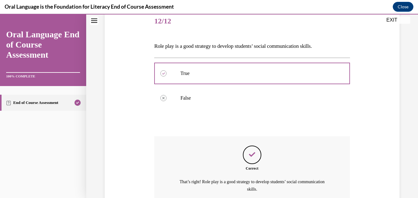
scroll to position [135, 0]
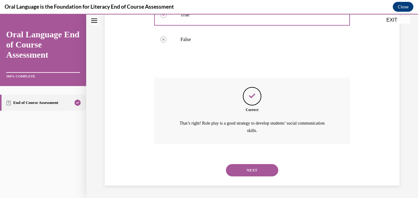
click at [264, 173] on button "NEXT" at bounding box center [252, 170] width 52 height 12
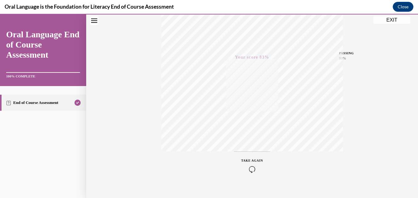
scroll to position [132, 0]
click at [393, 22] on button "EXIT" at bounding box center [392, 19] width 37 height 7
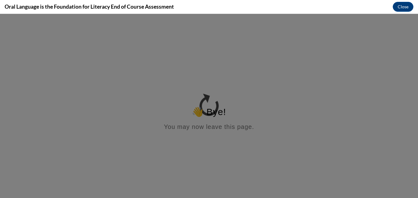
scroll to position [0, 0]
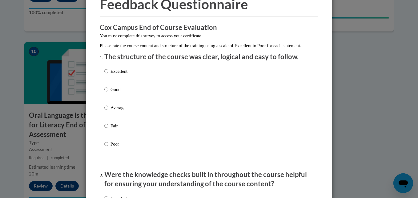
click at [117, 93] on p "Good" at bounding box center [119, 89] width 17 height 7
click at [108, 93] on input "Good" at bounding box center [106, 89] width 4 height 7
radio input "true"
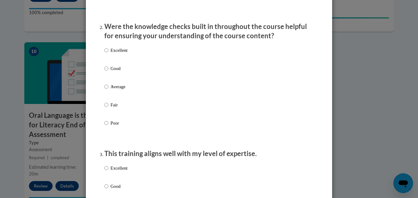
click at [121, 72] on p "Good" at bounding box center [119, 68] width 17 height 7
click at [108, 72] on input "Good" at bounding box center [106, 68] width 4 height 7
radio input "true"
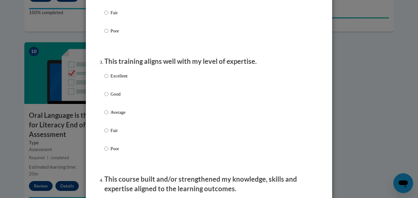
click at [118, 97] on p "Good" at bounding box center [119, 94] width 17 height 7
click at [108, 97] on input "Good" at bounding box center [106, 94] width 4 height 7
radio input "true"
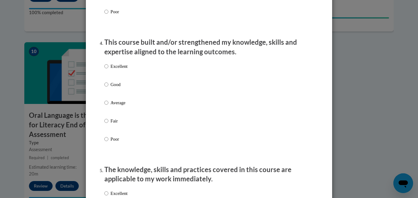
click at [116, 88] on p "Good" at bounding box center [119, 84] width 17 height 7
click at [108, 88] on input "Good" at bounding box center [106, 84] width 4 height 7
radio input "true"
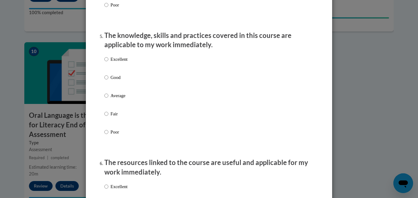
click at [120, 81] on p "Good" at bounding box center [119, 77] width 17 height 7
click at [108, 81] on input "Good" at bounding box center [106, 77] width 4 height 7
radio input "true"
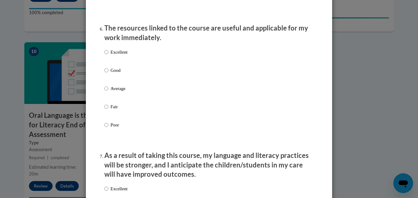
click at [117, 74] on p "Good" at bounding box center [119, 70] width 17 height 7
click at [108, 74] on input "Good" at bounding box center [106, 70] width 4 height 7
radio input "true"
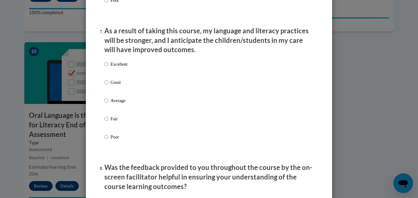
click at [118, 86] on p "Good" at bounding box center [119, 82] width 17 height 7
click at [108, 86] on input "Good" at bounding box center [106, 82] width 4 height 7
radio input "true"
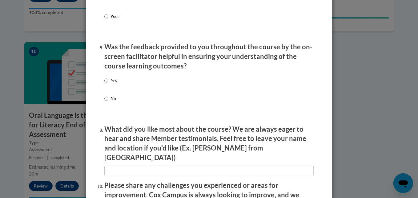
scroll to position [929, 0]
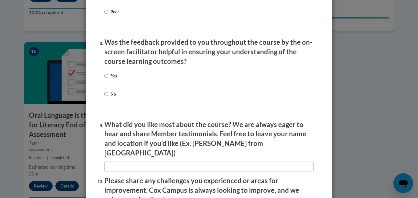
click at [111, 79] on p "Yes" at bounding box center [114, 75] width 6 height 7
click at [108, 79] on input "Yes" at bounding box center [106, 75] width 4 height 7
radio input "true"
click at [105, 97] on input "No" at bounding box center [106, 94] width 4 height 7
radio input "true"
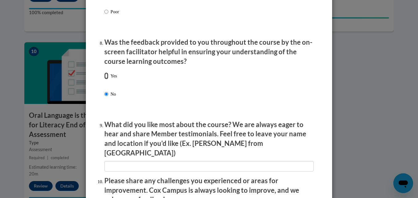
click at [105, 79] on input "Yes" at bounding box center [106, 75] width 4 height 7
radio input "true"
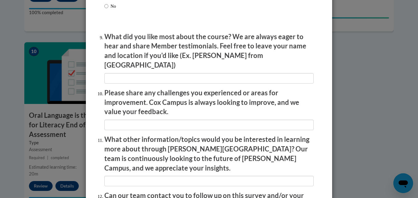
scroll to position [1082, 0]
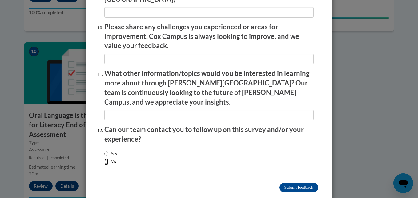
click at [105, 158] on input "No" at bounding box center [106, 161] width 4 height 7
radio input "true"
click at [302, 182] on input "Submit feedback" at bounding box center [299, 187] width 39 height 10
